Goal: Information Seeking & Learning: Compare options

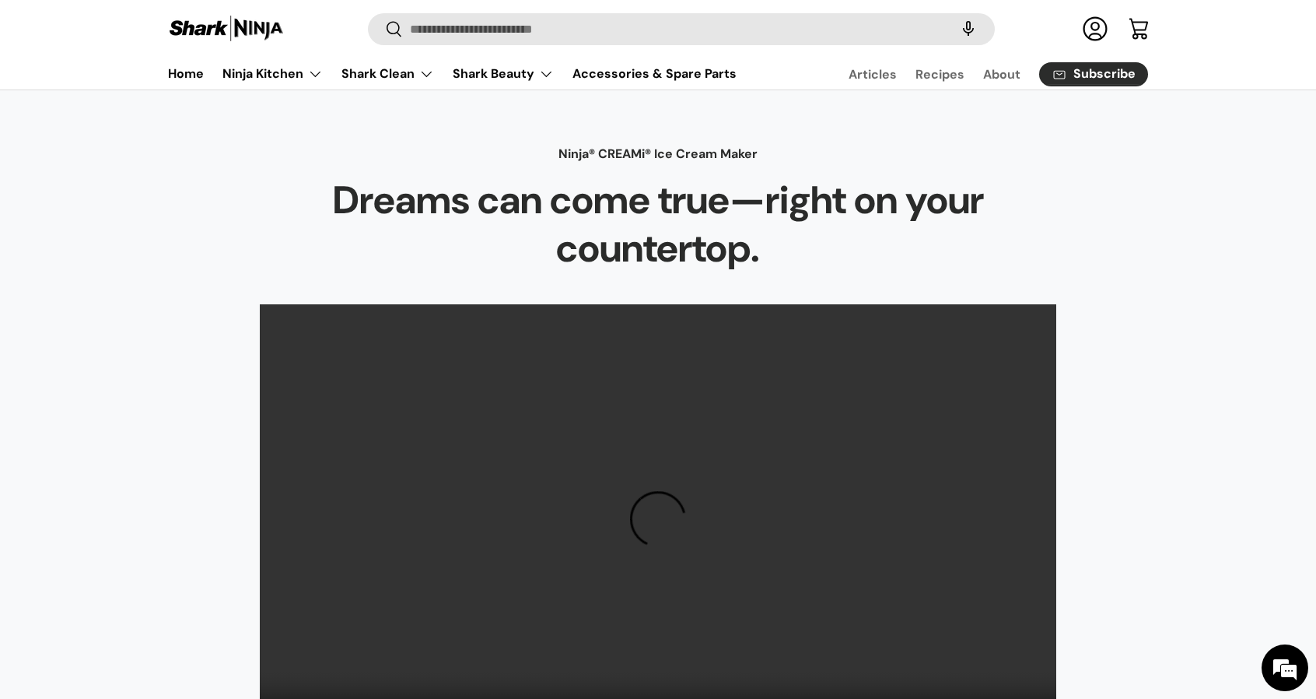
scroll to position [1789, 0]
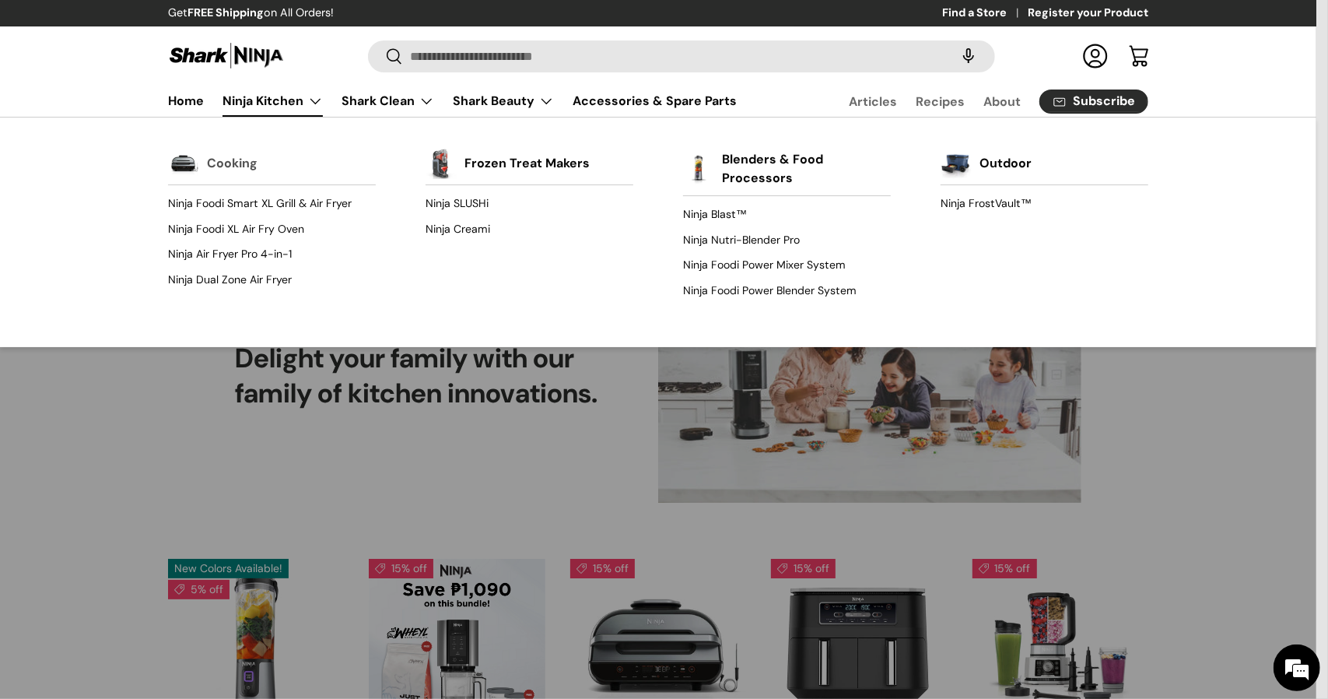
click at [226, 158] on link "Cooking" at bounding box center [232, 163] width 51 height 34
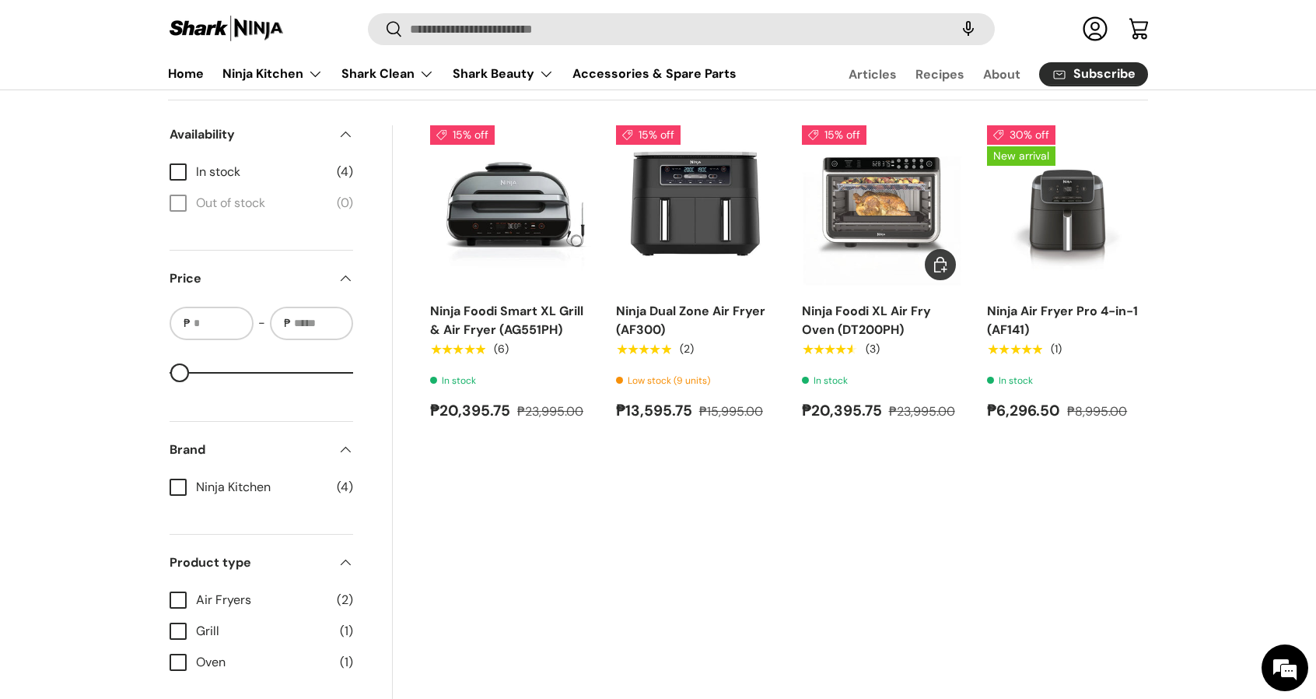
click at [0, 0] on img "Ninja Foodi XL Air Fry Oven (DT200PH)" at bounding box center [0, 0] width 0 height 0
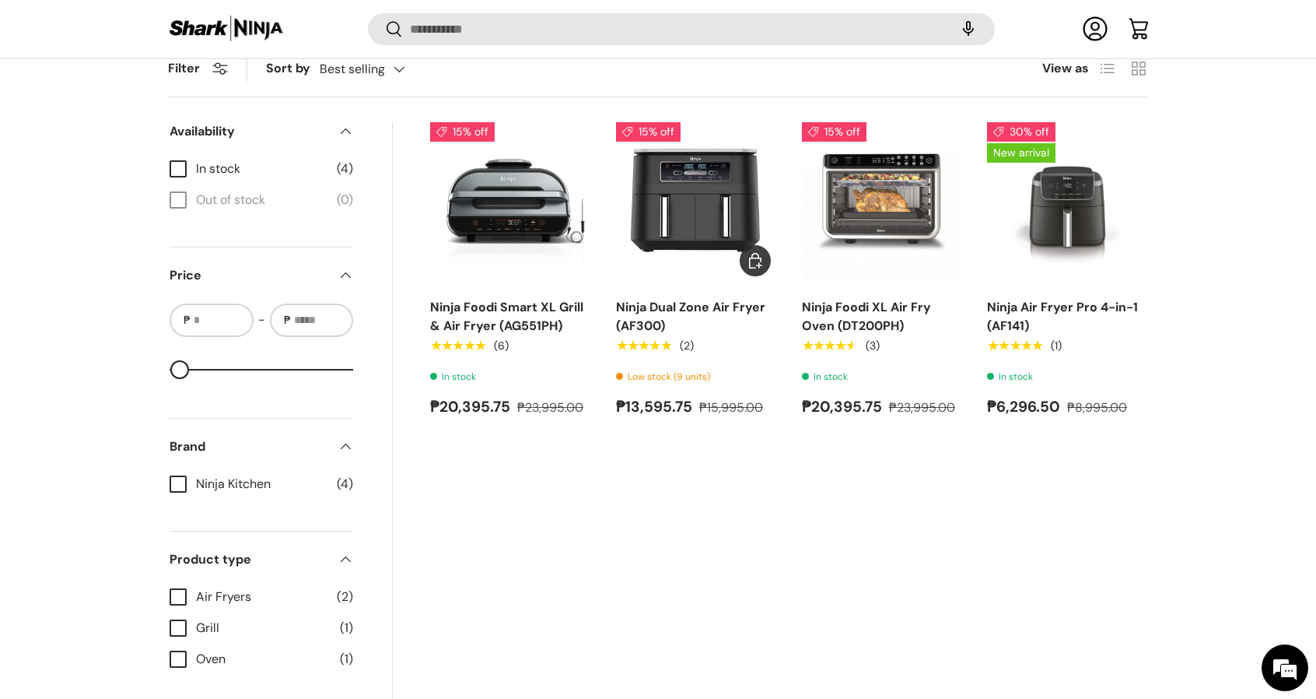
click at [0, 0] on img "Ninja Dual Zone Air Fryer (AF300)" at bounding box center [0, 0] width 0 height 0
